Goal: Transaction & Acquisition: Book appointment/travel/reservation

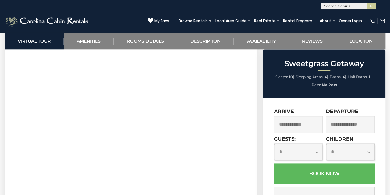
scroll to position [308, 0]
click at [288, 124] on input "text" at bounding box center [298, 124] width 49 height 17
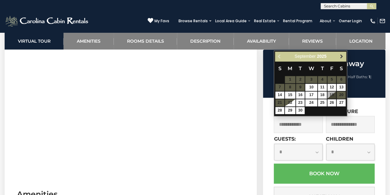
click at [343, 58] on span "Next" at bounding box center [341, 56] width 5 height 5
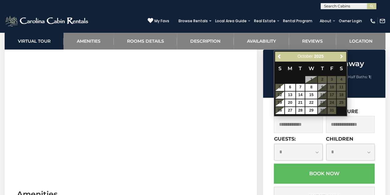
click at [343, 58] on span "Next" at bounding box center [341, 56] width 5 height 5
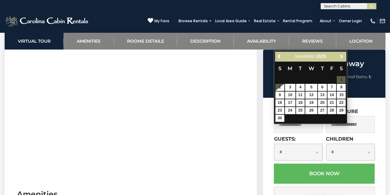
click at [343, 58] on span "Next" at bounding box center [341, 56] width 5 height 5
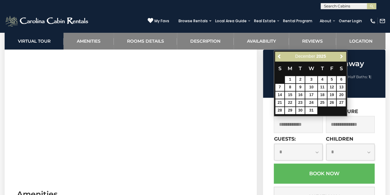
click at [343, 58] on span "Next" at bounding box center [341, 56] width 5 height 5
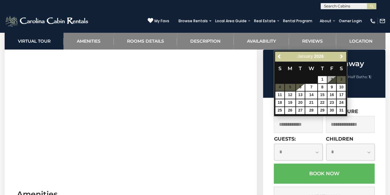
click at [343, 58] on span "Next" at bounding box center [341, 56] width 5 height 5
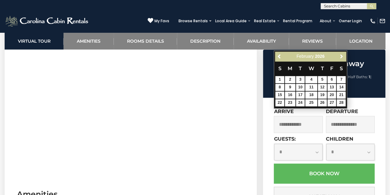
click at [343, 58] on span "Next" at bounding box center [341, 56] width 5 height 5
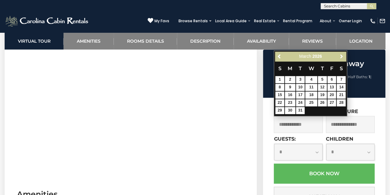
click at [343, 58] on span "Next" at bounding box center [341, 56] width 5 height 5
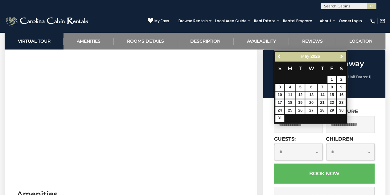
click at [343, 58] on span "Next" at bounding box center [341, 56] width 5 height 5
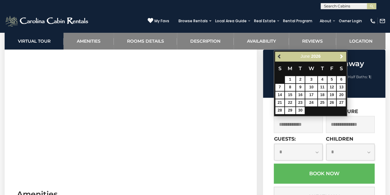
click at [282, 58] on link "Previous" at bounding box center [280, 56] width 8 height 8
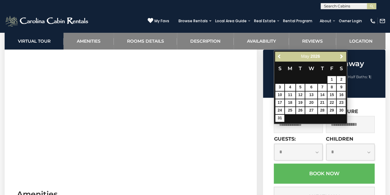
click at [282, 58] on link "Previous" at bounding box center [280, 56] width 8 height 8
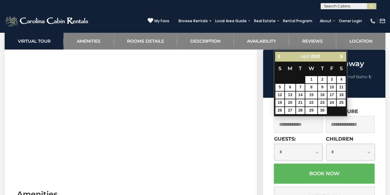
click at [282, 58] on link "Previous" at bounding box center [280, 56] width 8 height 8
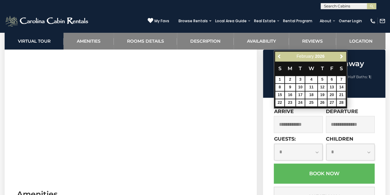
click at [282, 58] on link "Previous" at bounding box center [280, 56] width 8 height 8
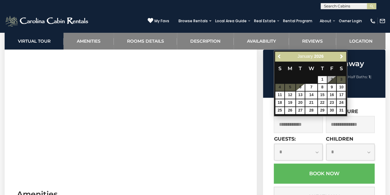
click at [282, 58] on link "Previous" at bounding box center [280, 56] width 8 height 8
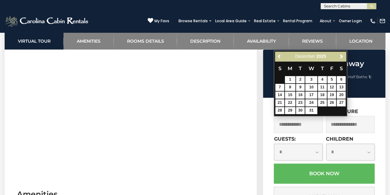
click at [282, 58] on link "Previous" at bounding box center [280, 56] width 8 height 8
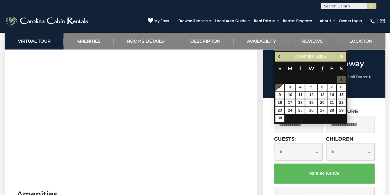
click at [282, 58] on link "Previous" at bounding box center [280, 56] width 8 height 8
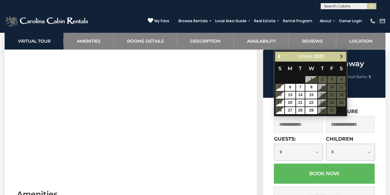
click at [340, 56] on span "Next" at bounding box center [341, 56] width 5 height 5
